Goal: Task Accomplishment & Management: Use online tool/utility

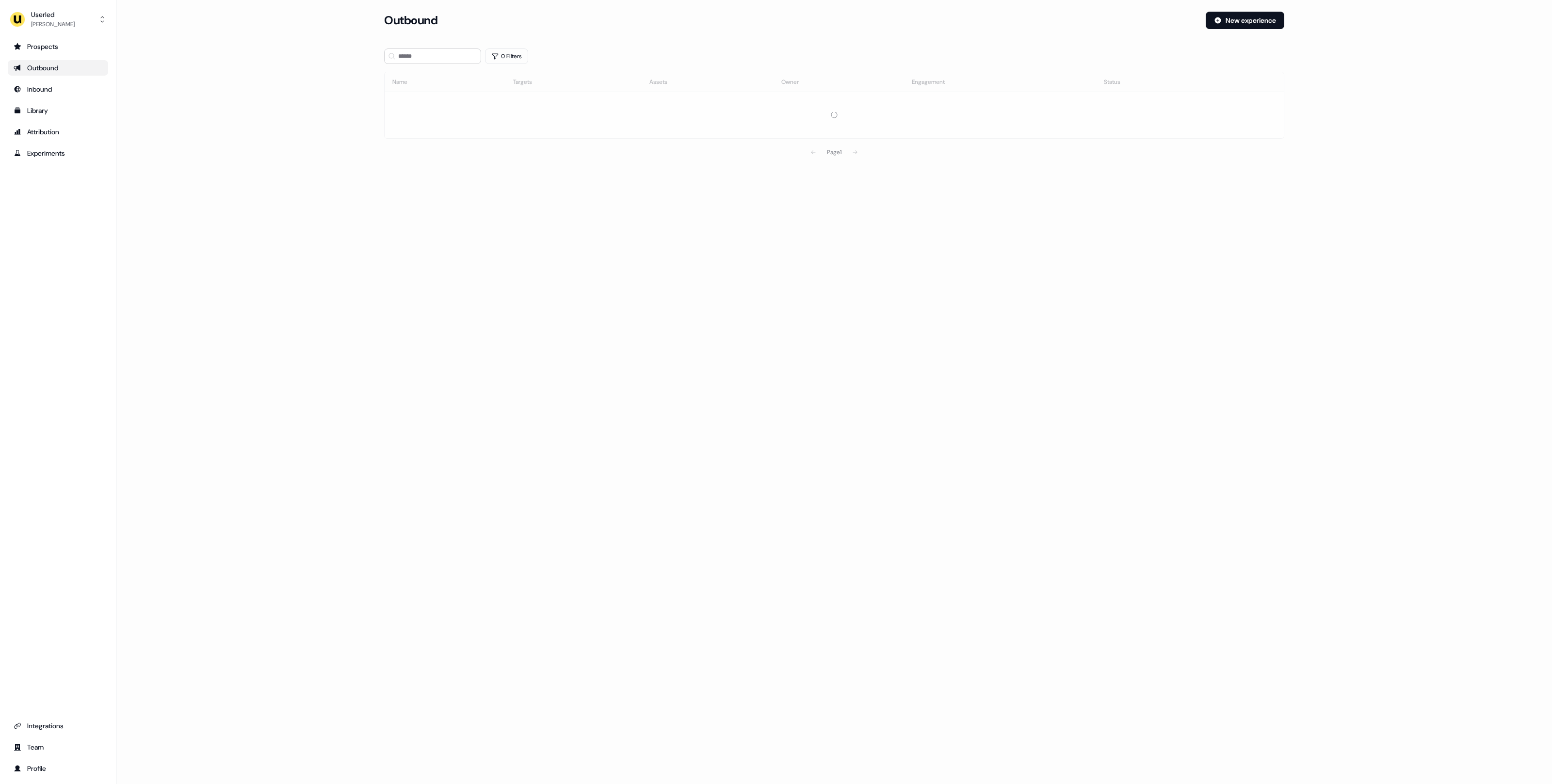
click at [286, 141] on main "Loading... Outbound New experience 0 Filters Name Targets Assets Owner Engageme…" at bounding box center [833, 100] width 1435 height 178
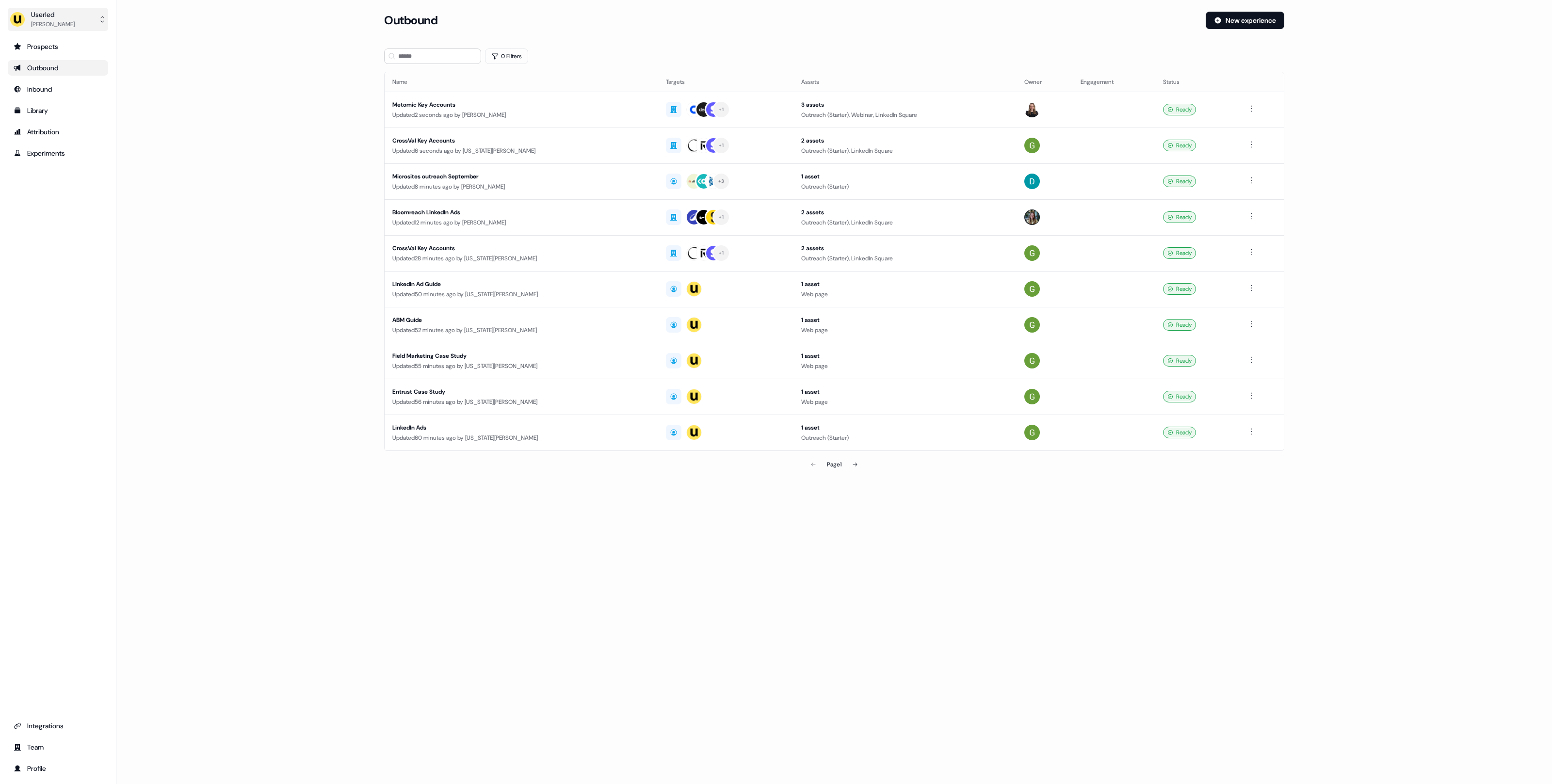
click at [40, 28] on div "[PERSON_NAME]" at bounding box center [53, 24] width 44 height 10
click at [60, 55] on div "Help documentation" at bounding box center [57, 63] width 92 height 17
click at [62, 23] on div "[PERSON_NAME]" at bounding box center [53, 24] width 44 height 10
click at [67, 47] on div "Impersonate (Admin)" at bounding box center [57, 45] width 92 height 17
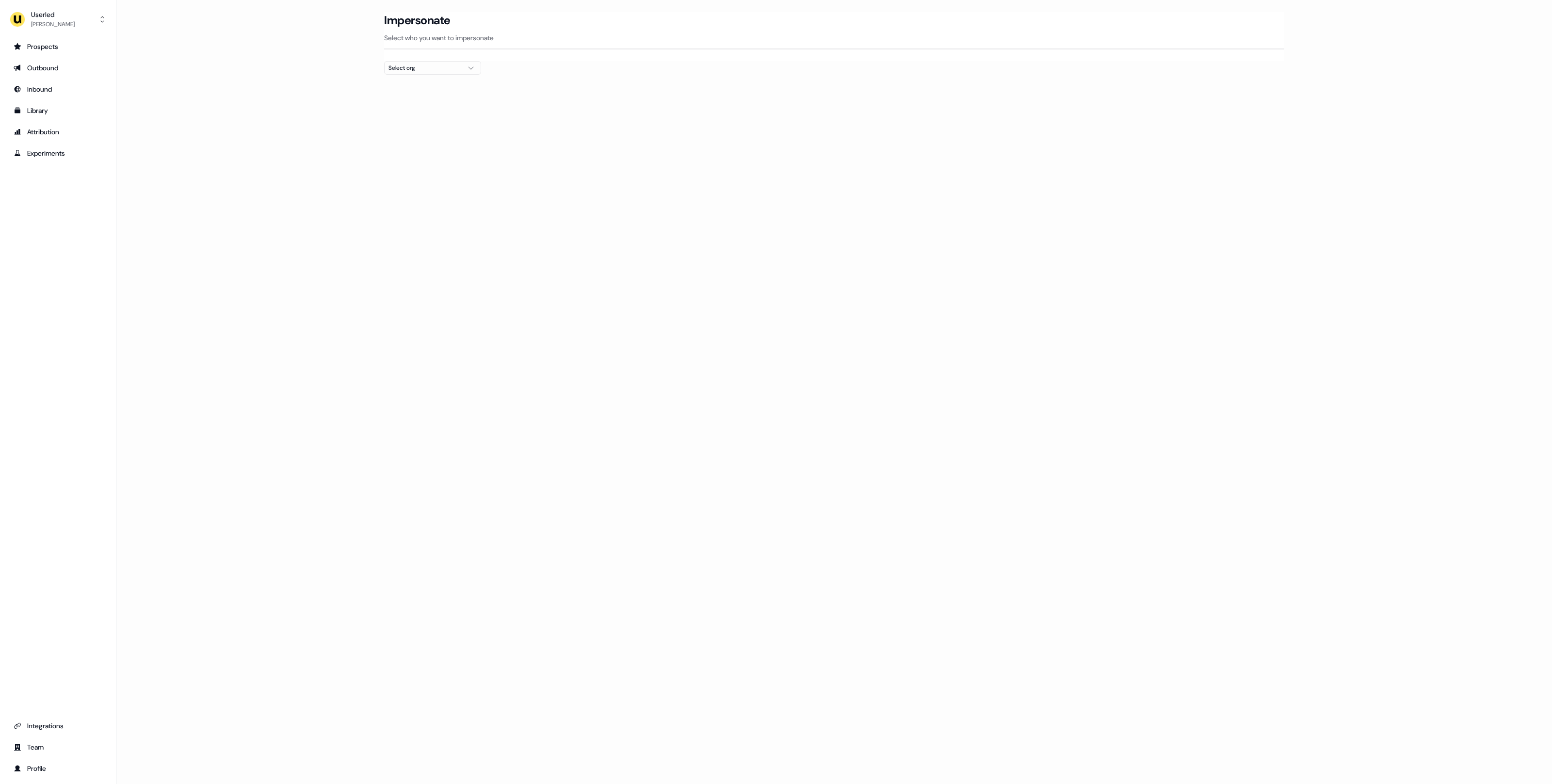
click at [460, 67] on div "Select org" at bounding box center [425, 68] width 73 height 10
click at [402, 102] on div "[PERSON_NAME] People" at bounding box center [432, 103] width 96 height 16
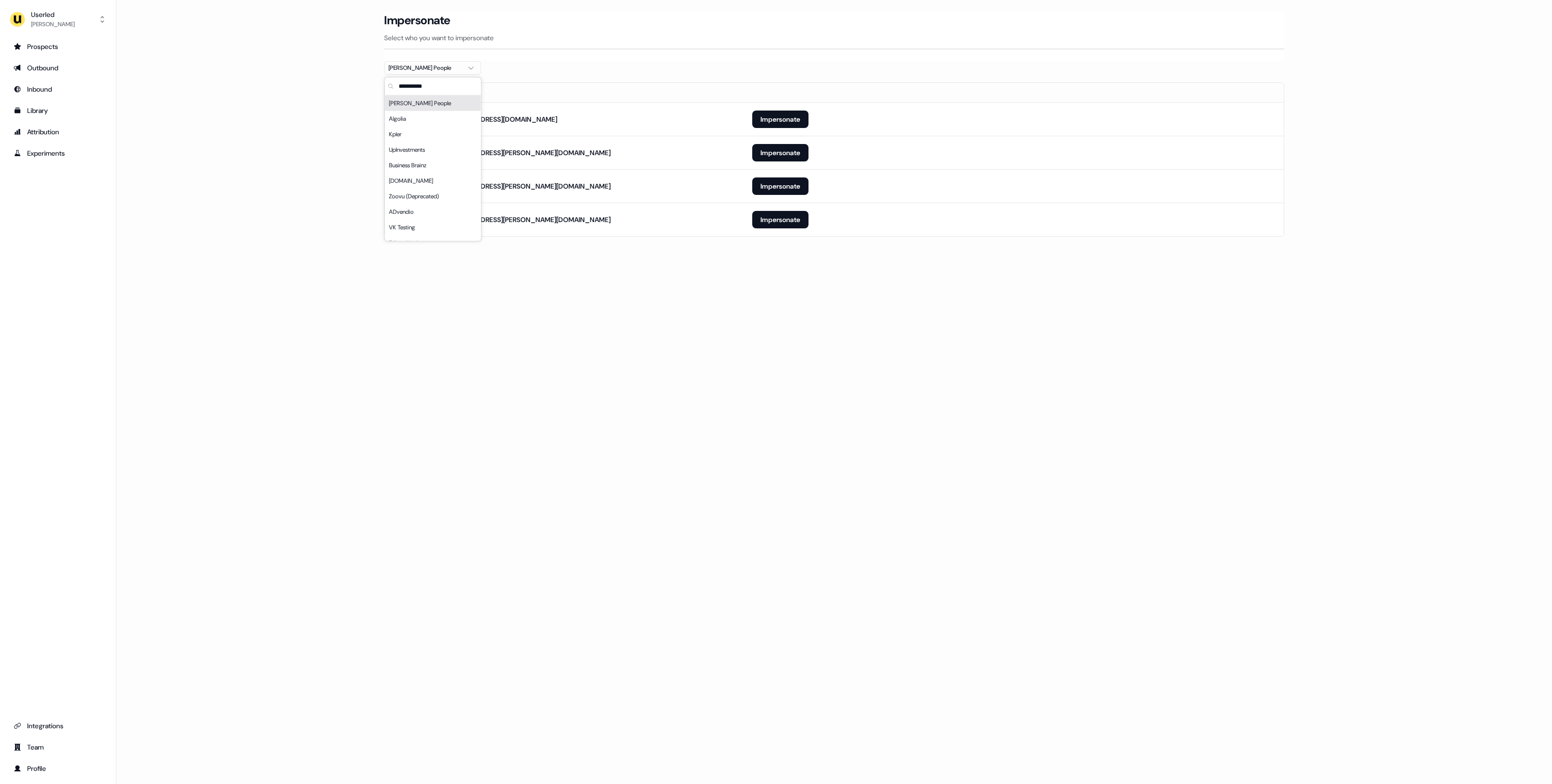
click at [778, 278] on div "Loading... Impersonate Select who you want to impersonate [PERSON_NAME] People …" at bounding box center [833, 392] width 1435 height 784
click at [790, 220] on button "Impersonate" at bounding box center [780, 219] width 57 height 17
